Goal: Transaction & Acquisition: Purchase product/service

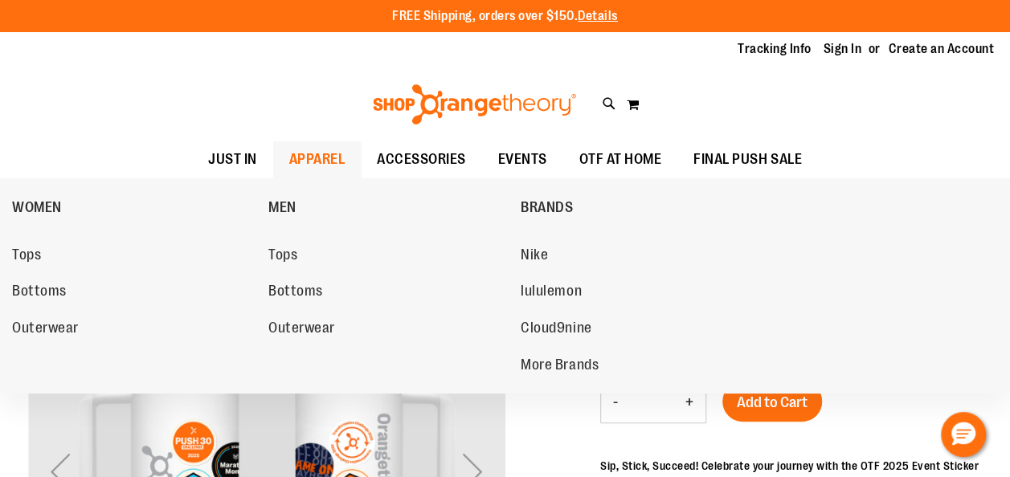
click at [326, 162] on span "APPAREL" at bounding box center [317, 159] width 56 height 36
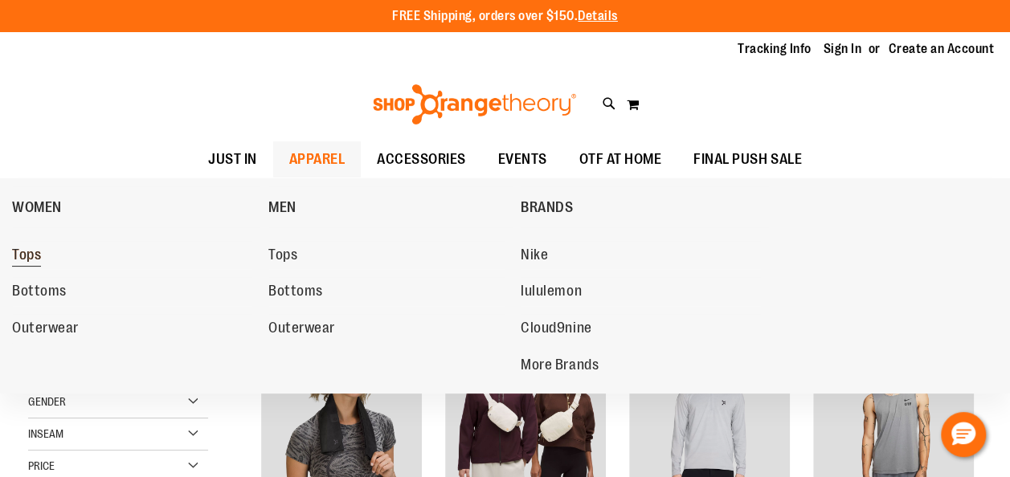
click at [24, 255] on span "Tops" at bounding box center [26, 257] width 29 height 20
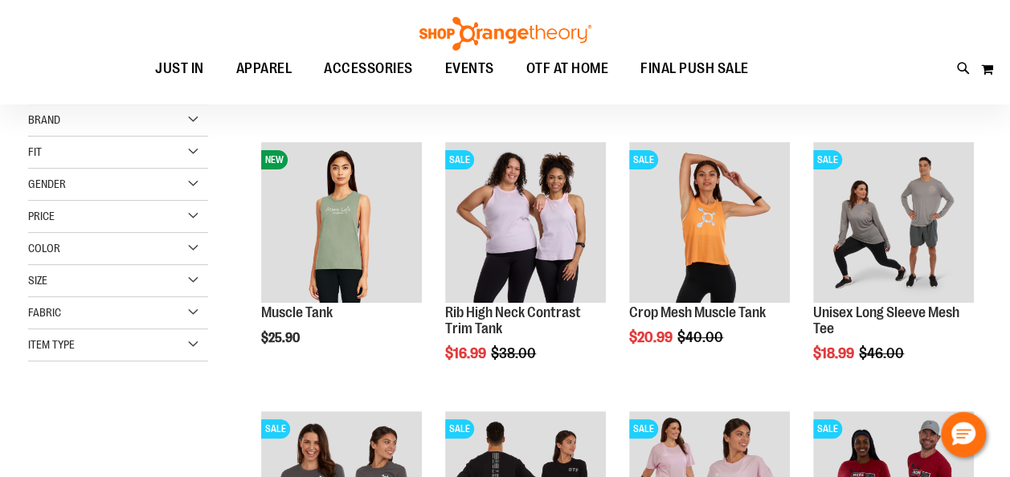
scroll to position [186, 0]
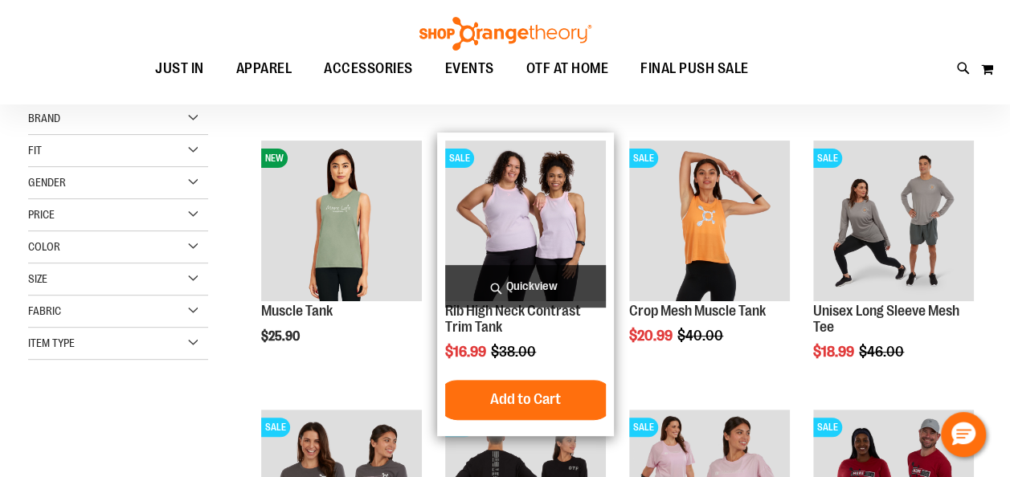
click at [527, 208] on img "product" at bounding box center [525, 221] width 161 height 161
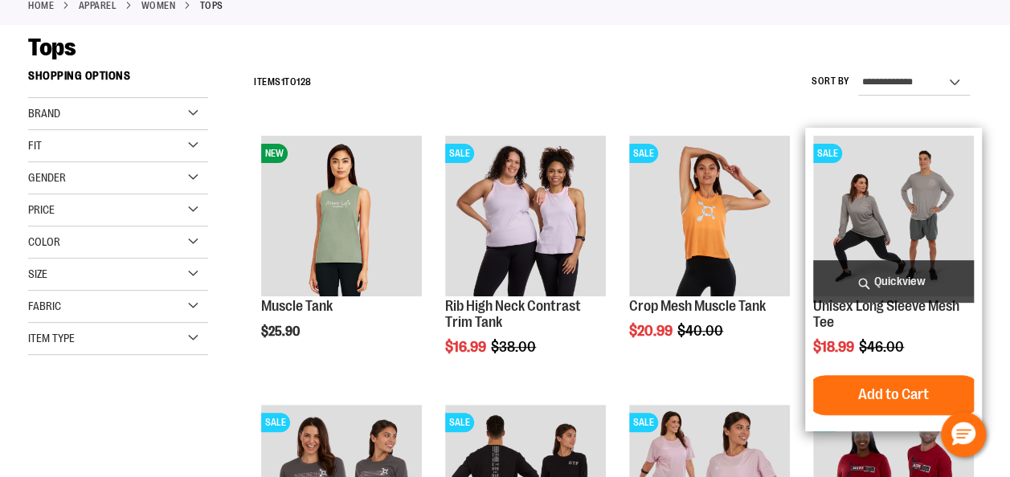
scroll to position [186, 0]
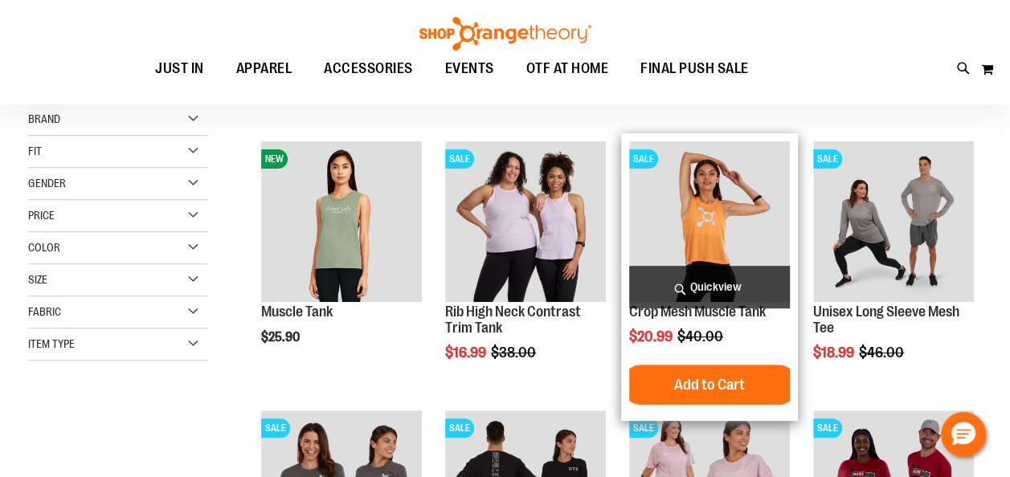
click at [767, 264] on img "product" at bounding box center [709, 221] width 161 height 161
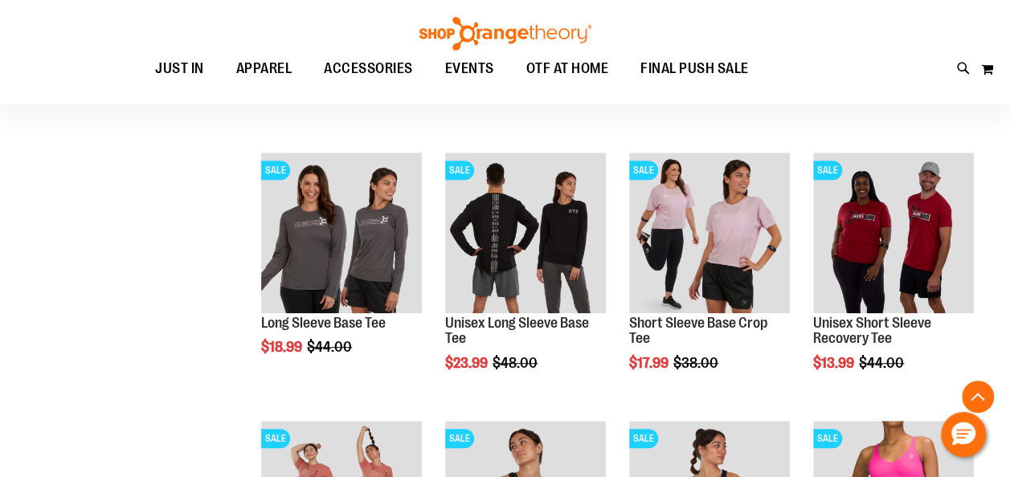
scroll to position [452, 0]
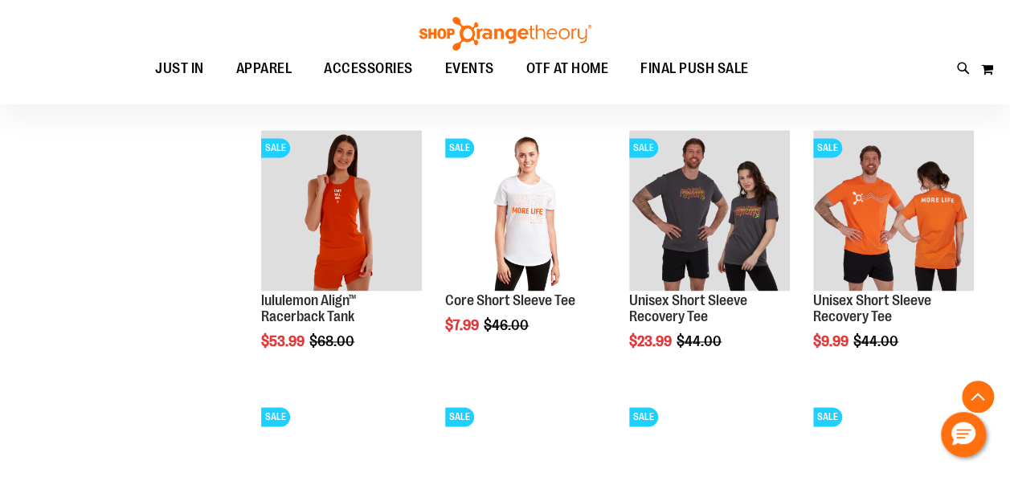
scroll to position [1000, 0]
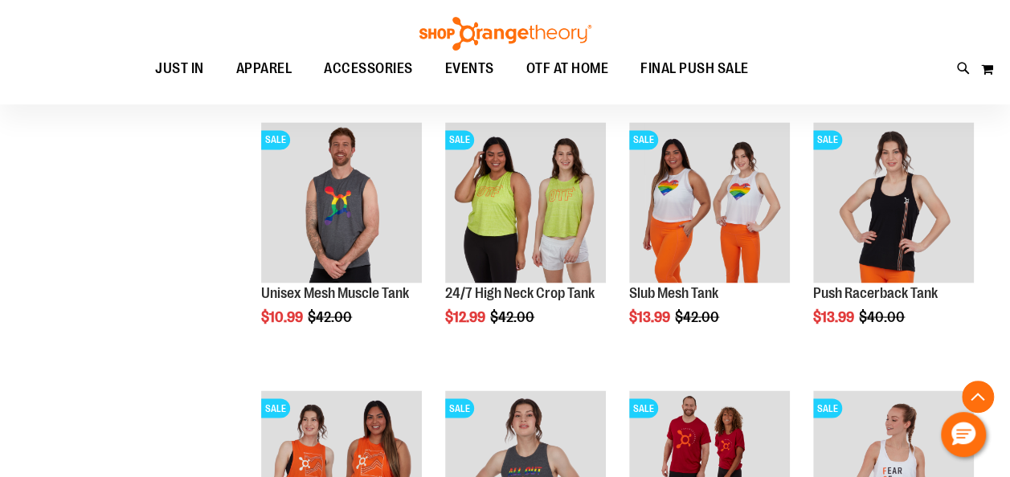
scroll to position [1277, 0]
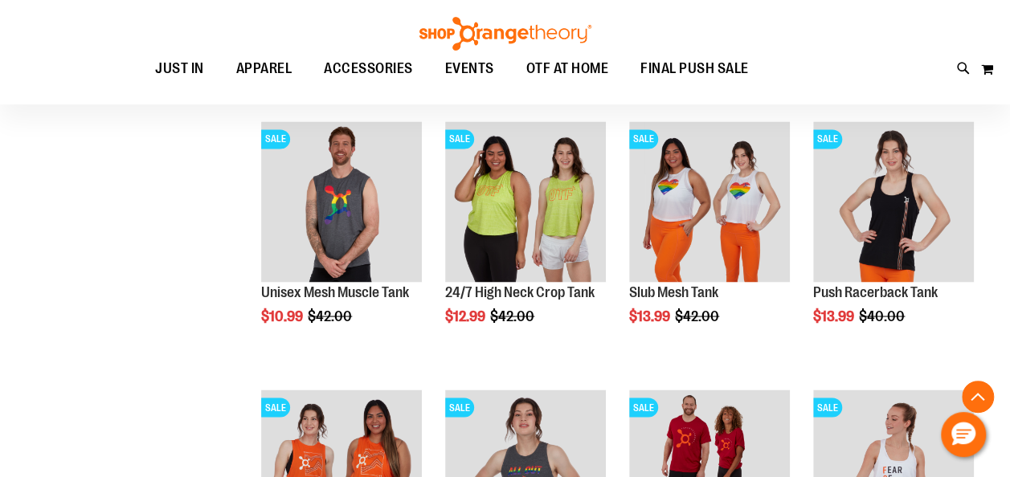
scroll to position [1285, 0]
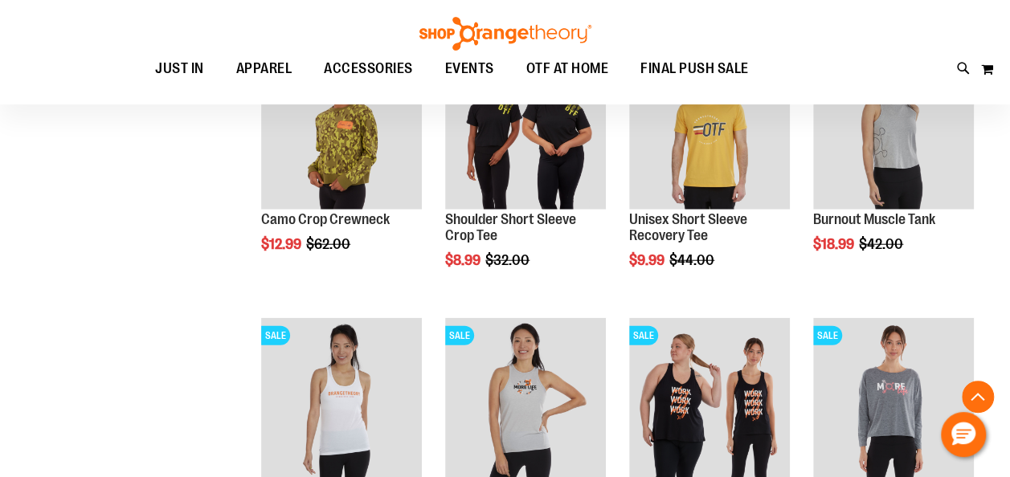
scroll to position [1983, 0]
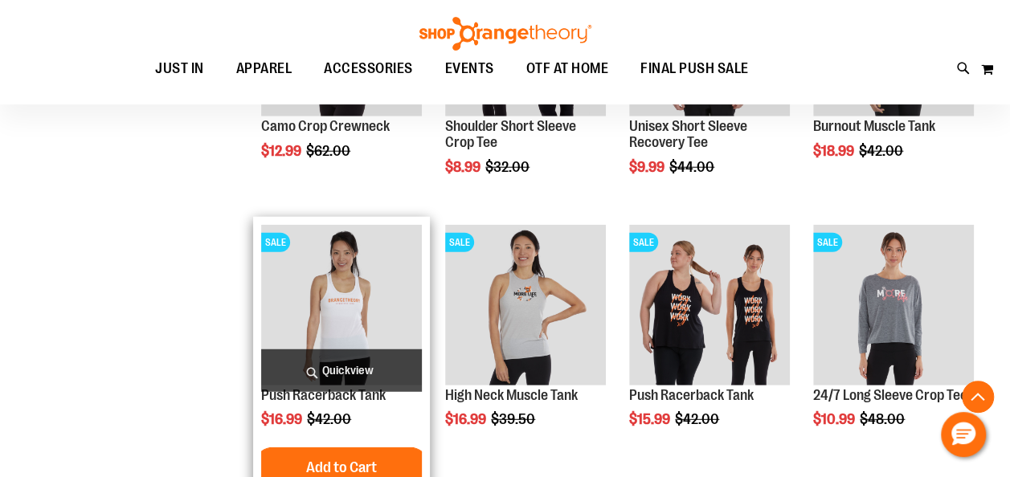
click at [359, 329] on img "product" at bounding box center [341, 305] width 161 height 161
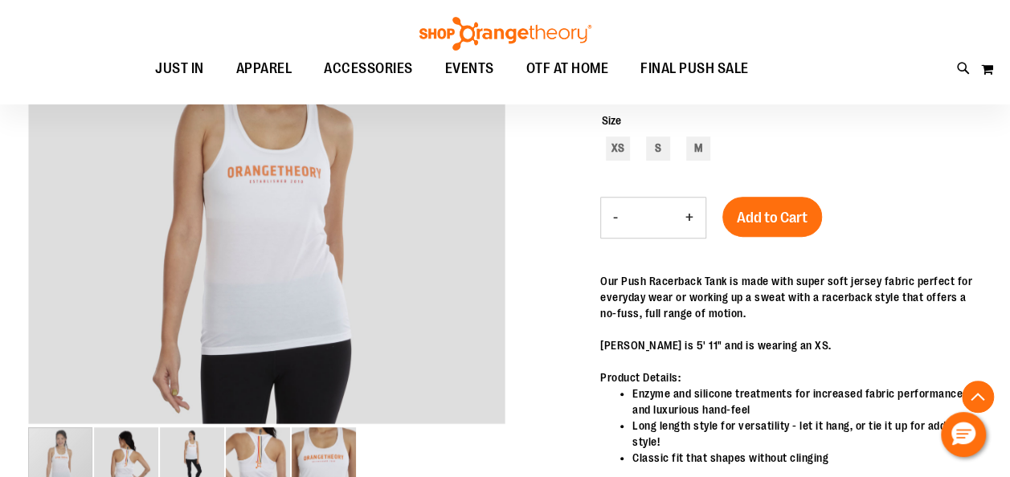
scroll to position [373, 0]
